Goal: Information Seeking & Learning: Check status

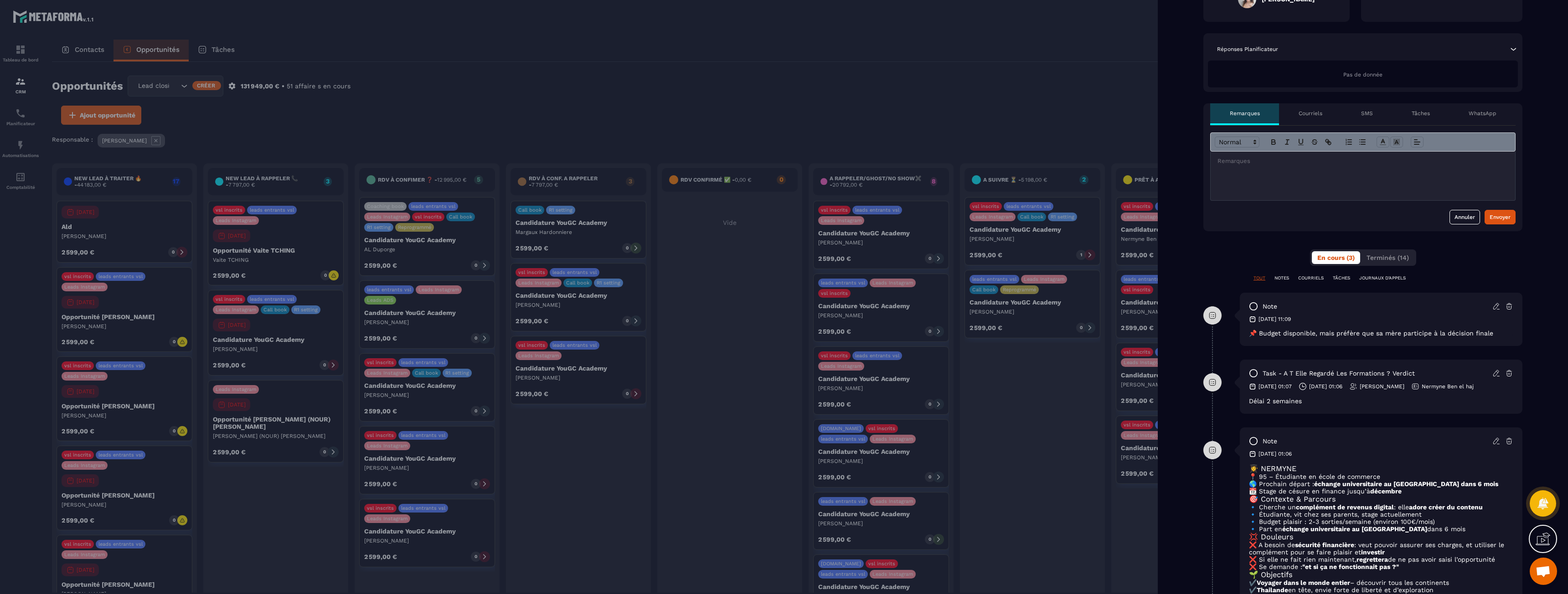
scroll to position [228, 0]
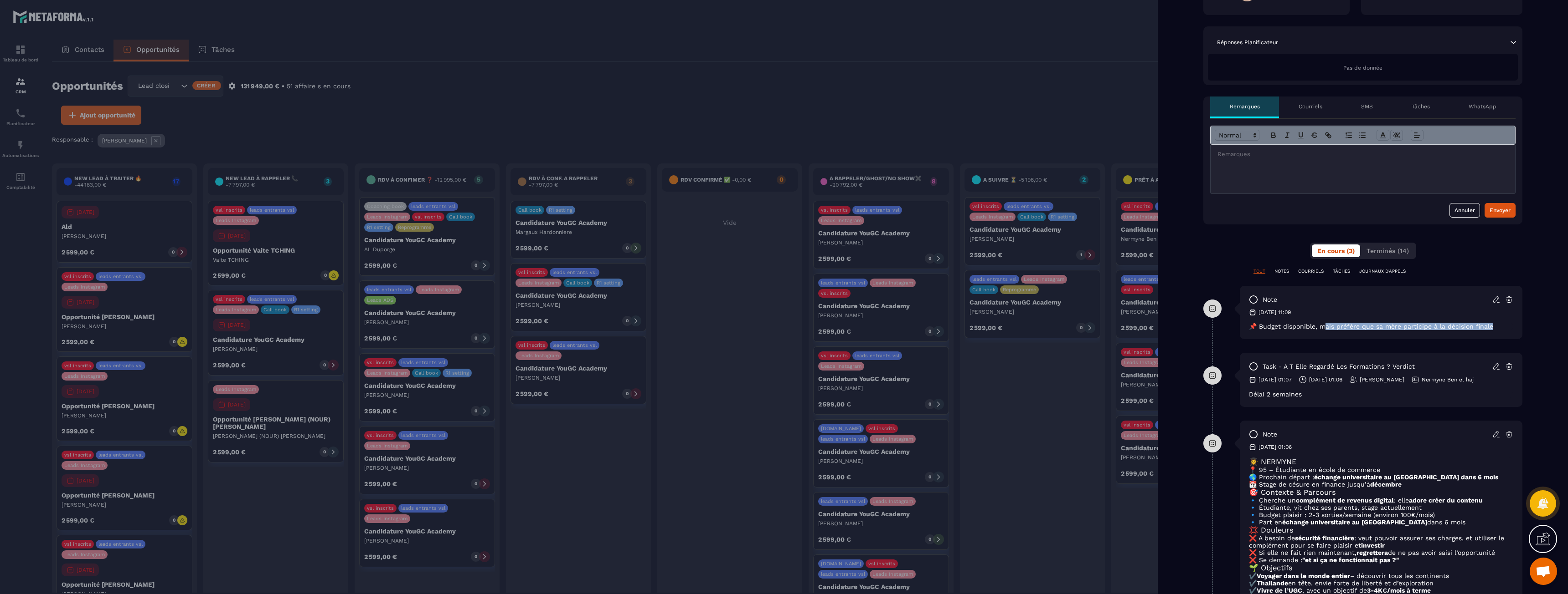
drag, startPoint x: 1327, startPoint y: 325, endPoint x: 1495, endPoint y: 329, distance: 168.0
click at [1495, 329] on p "📌 Budget disponible, mais préfère que sa mère participe à la décision finale" at bounding box center [1381, 326] width 264 height 7
drag, startPoint x: 1495, startPoint y: 329, endPoint x: 1304, endPoint y: 328, distance: 191.0
click at [1305, 328] on p "📌 Budget disponible, mais préfère que sa mère participe à la décision finale" at bounding box center [1381, 326] width 264 height 7
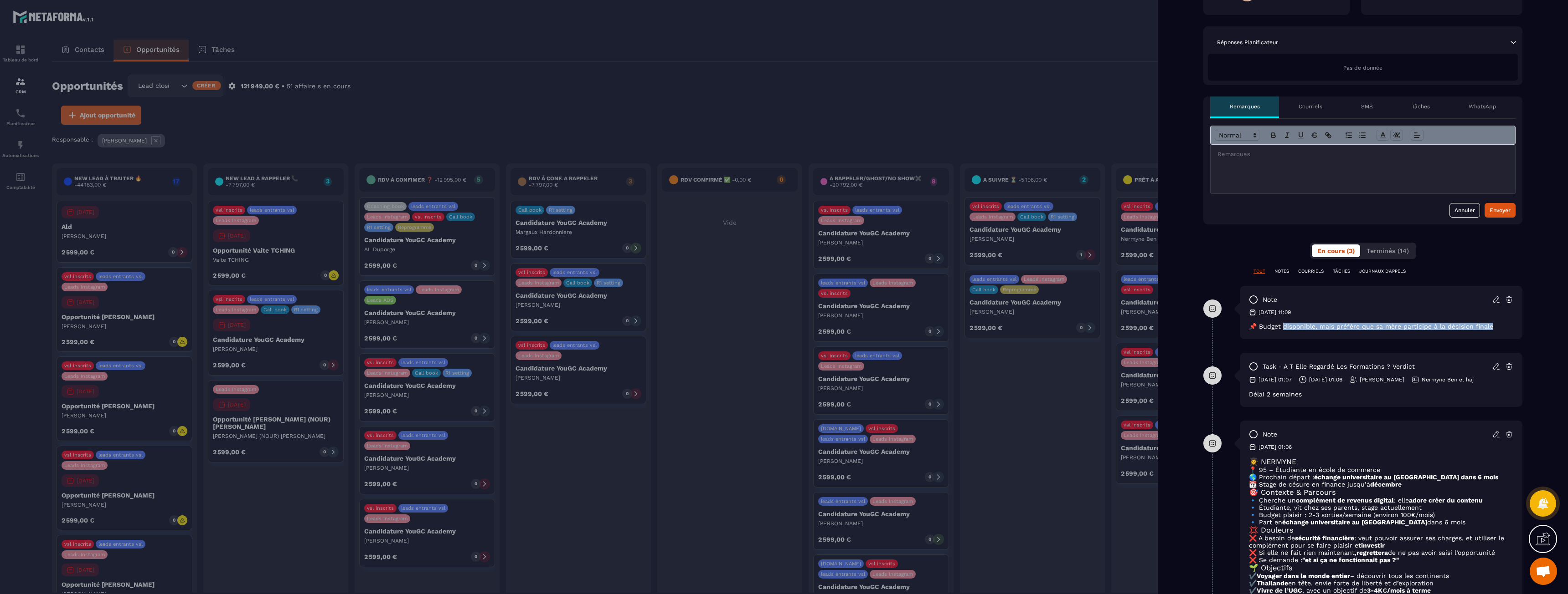
click at [1303, 328] on span "📌 Budget disponible, mais préfère que sa mère participe à la décision finale" at bounding box center [1371, 326] width 245 height 7
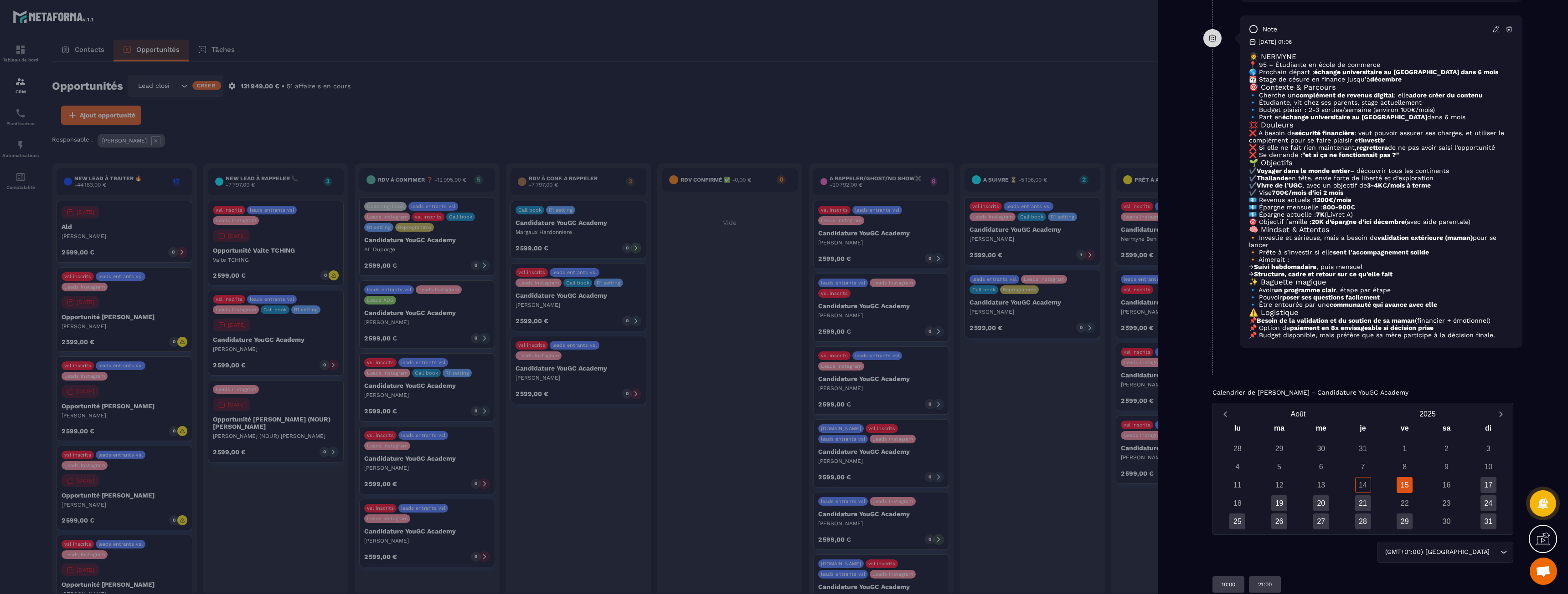
scroll to position [637, 0]
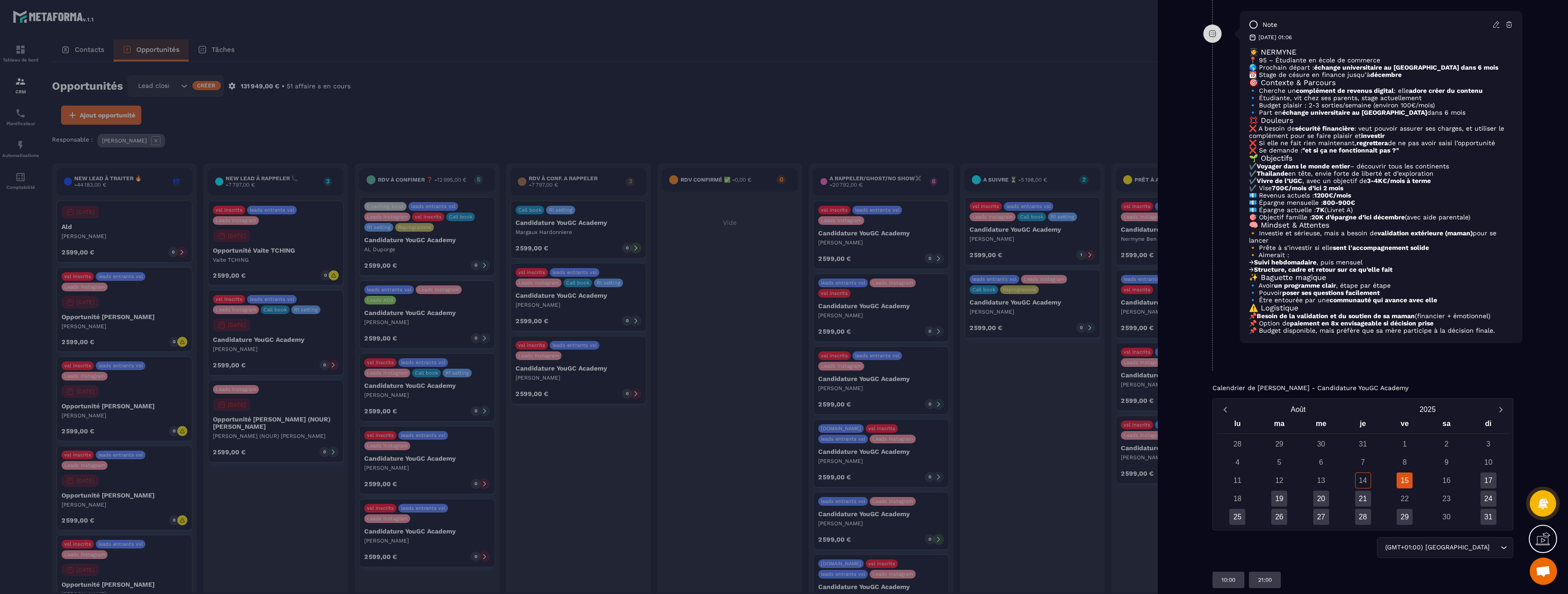
drag, startPoint x: 1309, startPoint y: 370, endPoint x: 1494, endPoint y: 387, distance: 185.8
click at [1494, 334] on div "👩‍🎓 NERMYNE 📍 95 – Étudiante en école de commerce 🌎 Prochain départ : échange u…" at bounding box center [1381, 191] width 264 height 287
click at [1494, 334] on p "📌 Budget disponible, mais préfère que sa mère participe à la décision finale." at bounding box center [1381, 330] width 264 height 7
drag, startPoint x: 1496, startPoint y: 387, endPoint x: 1314, endPoint y: 367, distance: 183.1
click at [1314, 334] on div "👩‍🎓 NERMYNE 📍 95 – Étudiante en école de commerce 🌎 Prochain départ : échange u…" at bounding box center [1381, 191] width 264 height 287
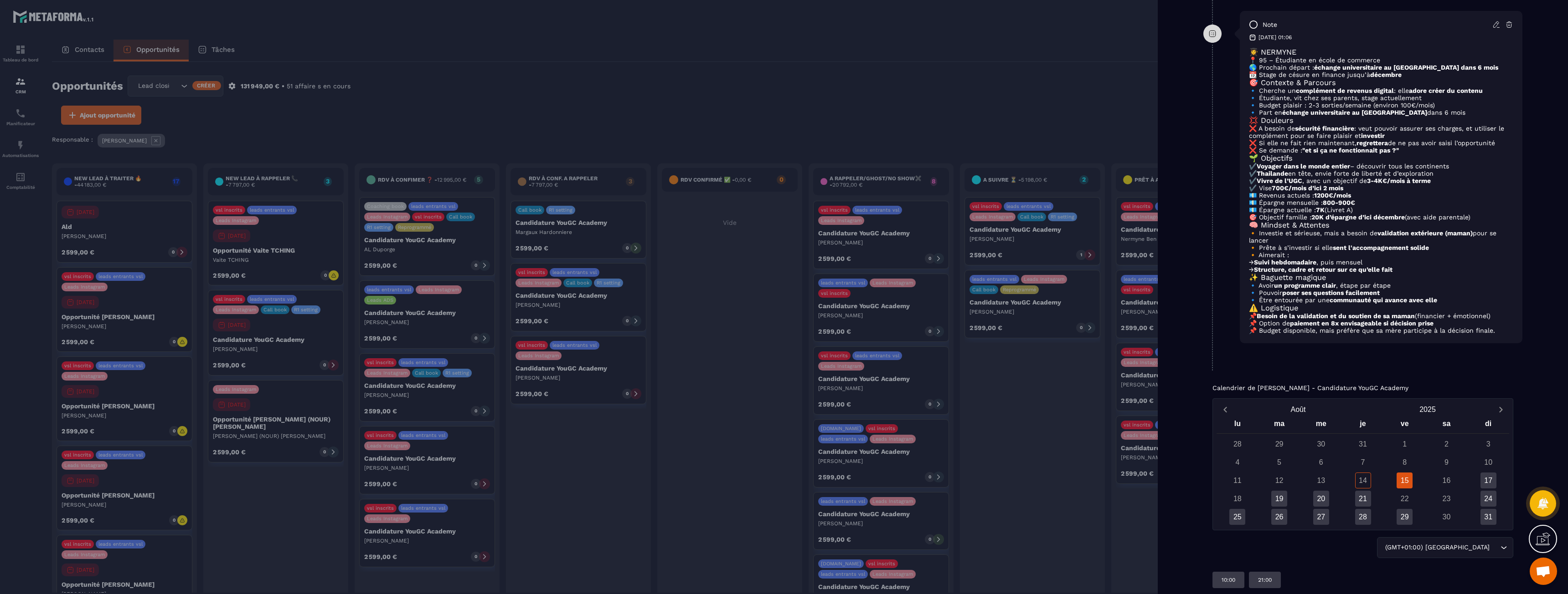
click at [1314, 320] on strong "Besoin de la validation et du soutien de sa maman" at bounding box center [1335, 316] width 158 height 7
drag, startPoint x: 1305, startPoint y: 367, endPoint x: 1500, endPoint y: 391, distance: 196.5
click at [1500, 343] on div "note [DATE] 01:06 👩‍🎓 NERMYNE 📍 95 – Étudiante en école de commerce 🌎 Prochain …" at bounding box center [1381, 177] width 282 height 332
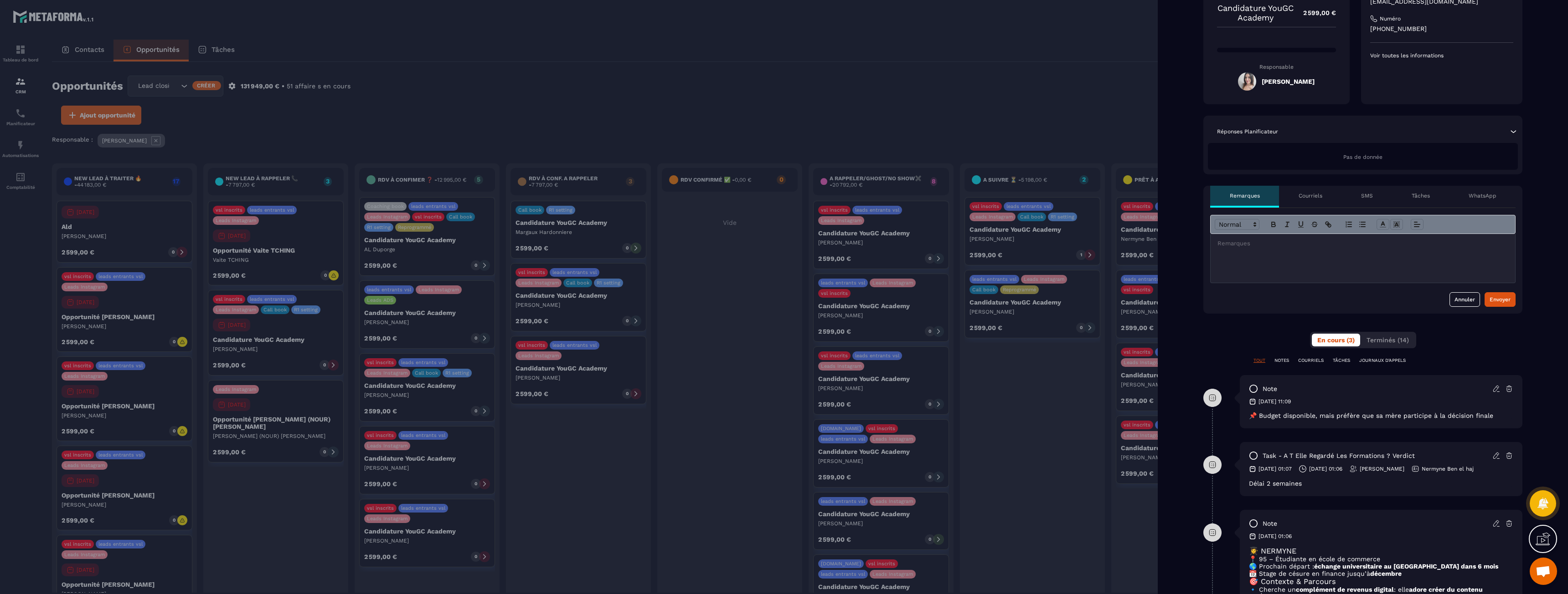
scroll to position [137, 0]
click at [1338, 366] on div "TOUT NOTES COURRIELS TÂCHES JOURNAUX D'APPELS" at bounding box center [1363, 368] width 319 height 18
click at [1342, 362] on p "TÂCHES" at bounding box center [1342, 362] width 17 height 6
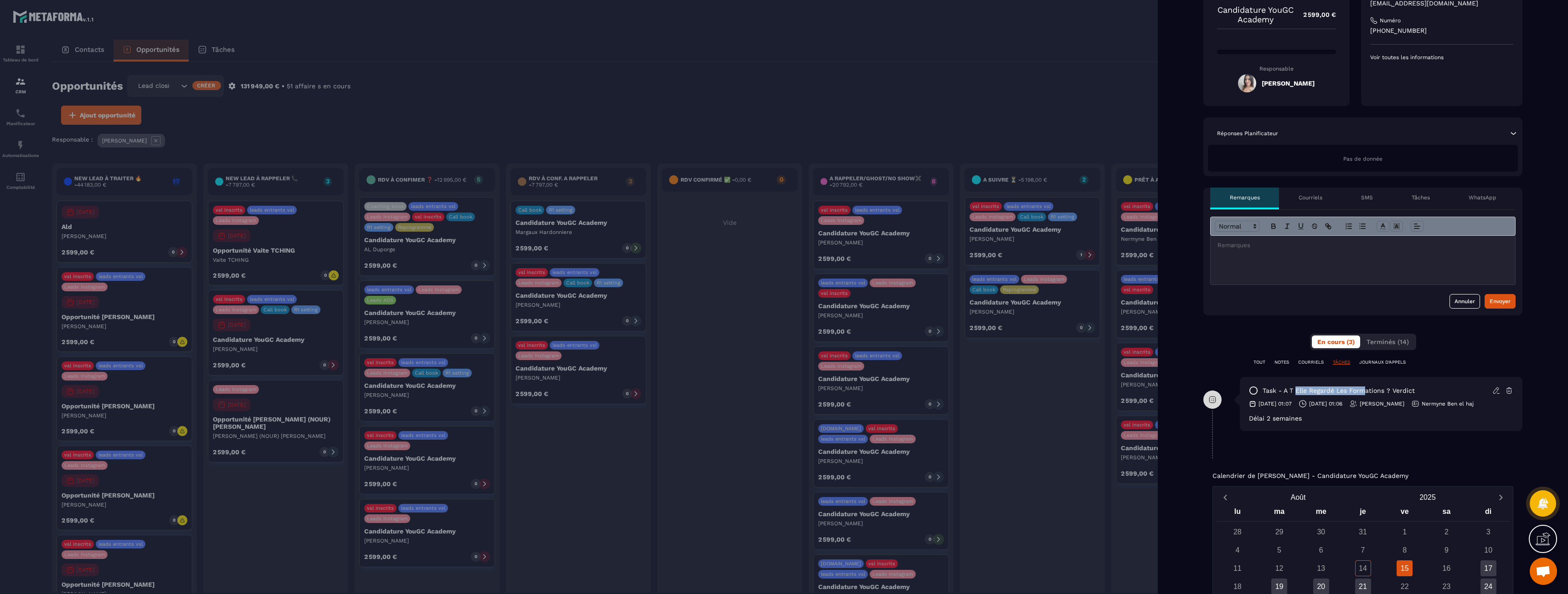
drag, startPoint x: 1297, startPoint y: 391, endPoint x: 1363, endPoint y: 391, distance: 66.0
click at [1363, 391] on p "task - A t elle regardé les formations ? Verdict" at bounding box center [1339, 390] width 153 height 9
drag, startPoint x: 1324, startPoint y: 402, endPoint x: 1343, endPoint y: 408, distance: 19.9
click at [1342, 408] on p "[DATE] 01:06" at bounding box center [1326, 404] width 33 height 7
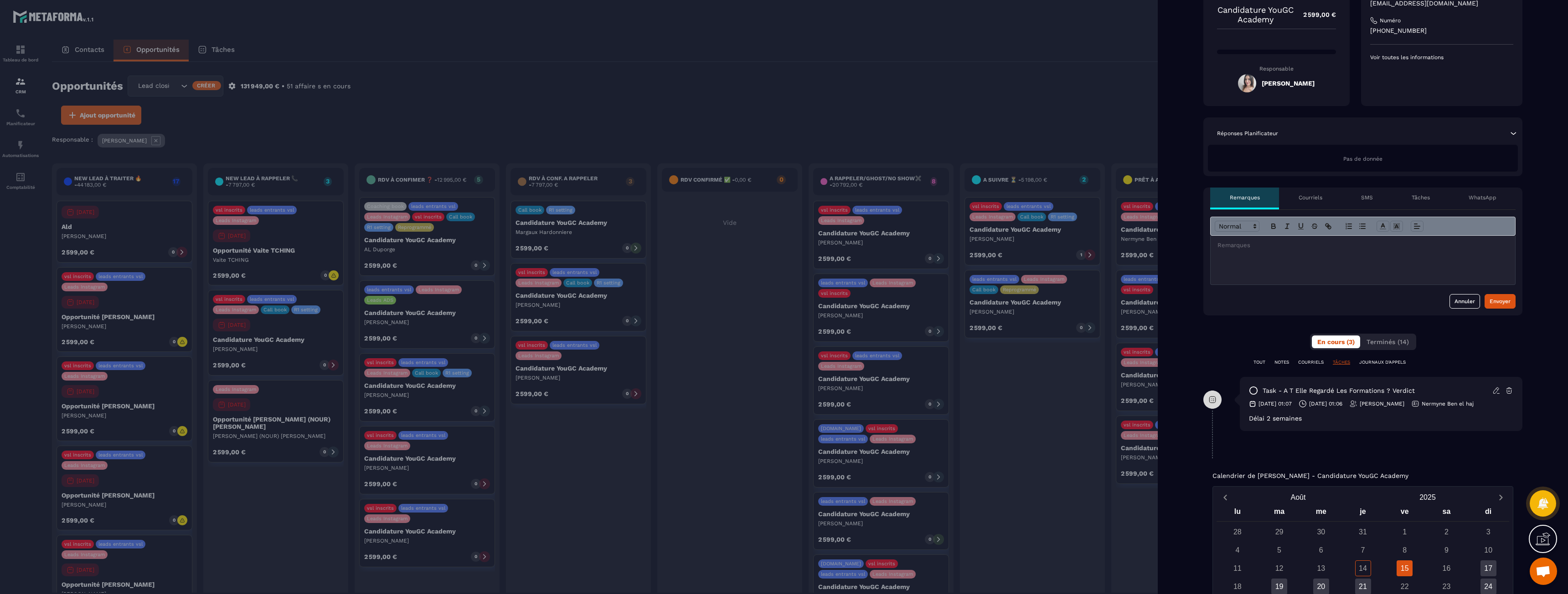
click at [1342, 408] on p "[DATE] 01:06" at bounding box center [1326, 404] width 33 height 7
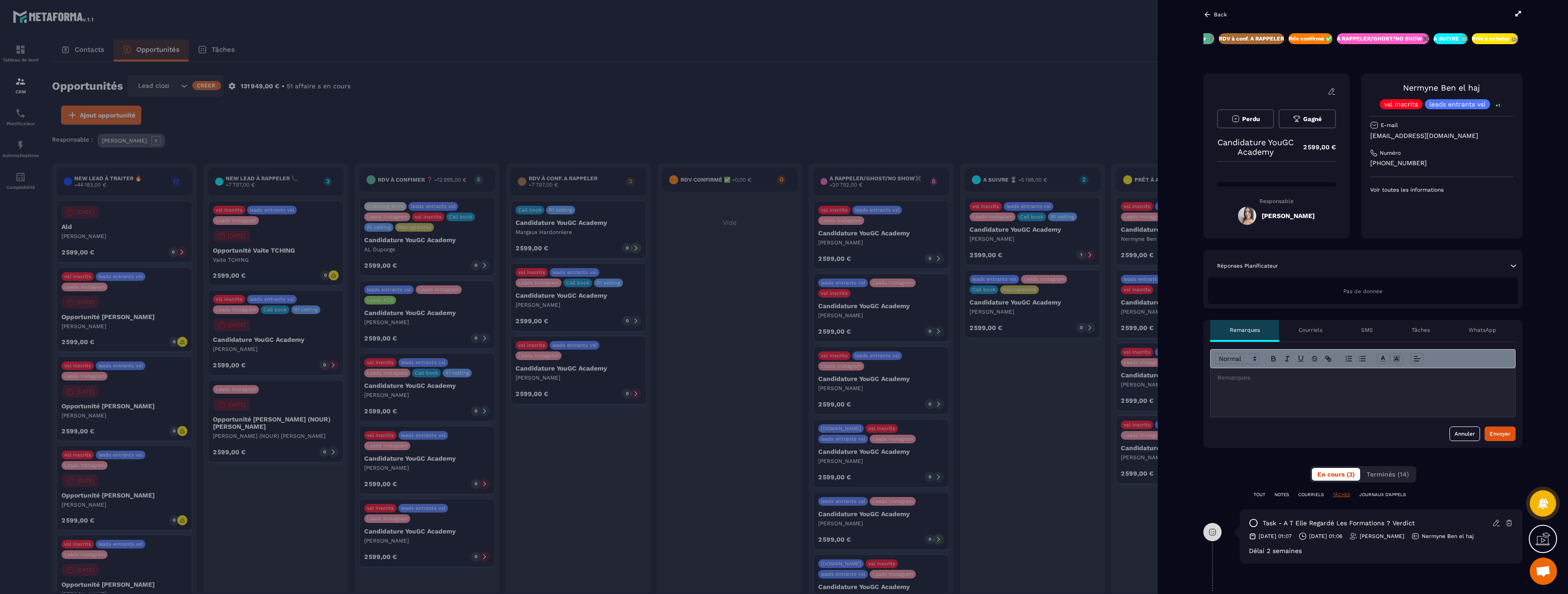
scroll to position [0, 0]
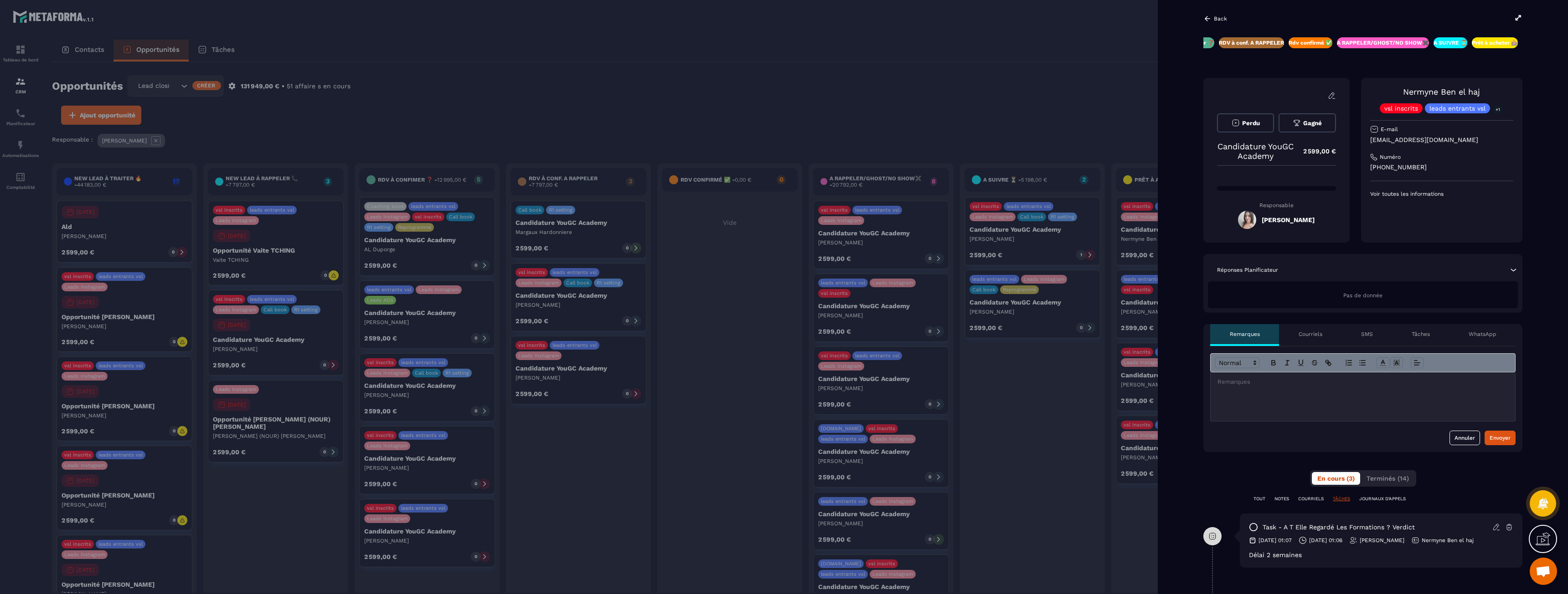
click at [1209, 20] on icon at bounding box center [1207, 19] width 8 height 8
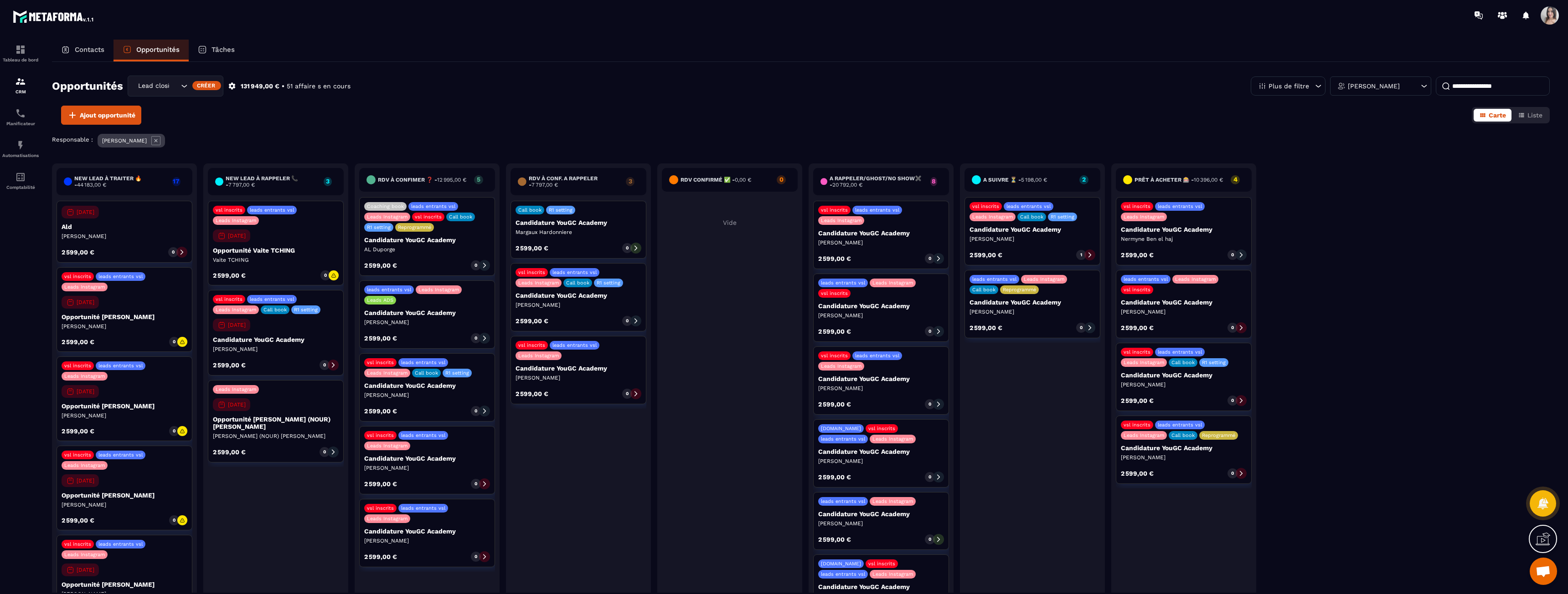
click at [1157, 306] on p "Candidature YouGC Academy" at bounding box center [1183, 302] width 126 height 7
click at [1154, 306] on p "Candidature YouGC Academy" at bounding box center [1183, 302] width 126 height 7
